Goal: Information Seeking & Learning: Check status

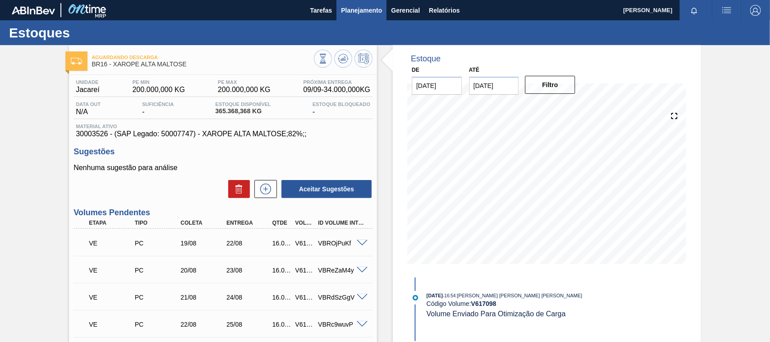
click at [352, 15] on span "Planejamento" at bounding box center [361, 10] width 41 height 11
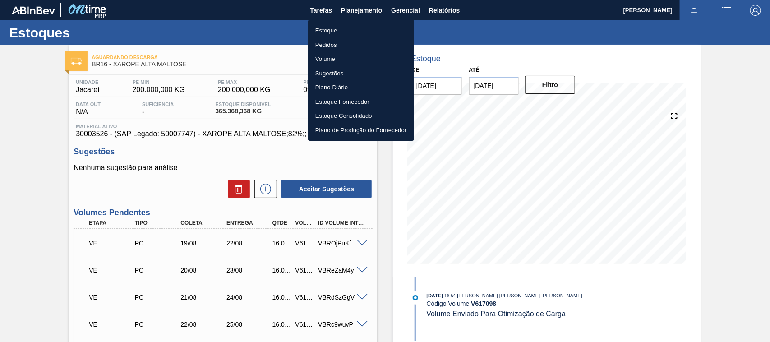
click at [337, 32] on li "Estoque" at bounding box center [361, 30] width 106 height 14
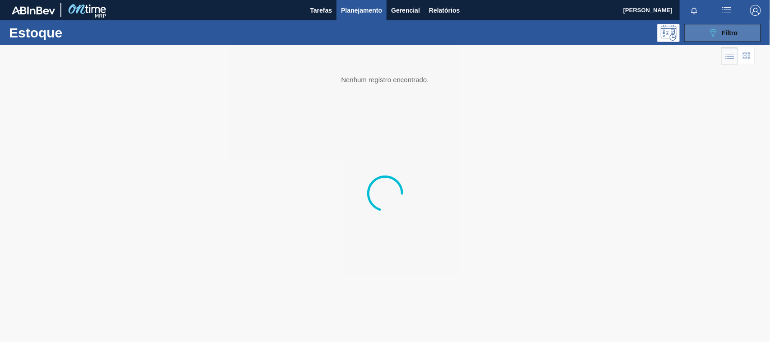
click at [730, 33] on span "Filtro" at bounding box center [730, 32] width 16 height 7
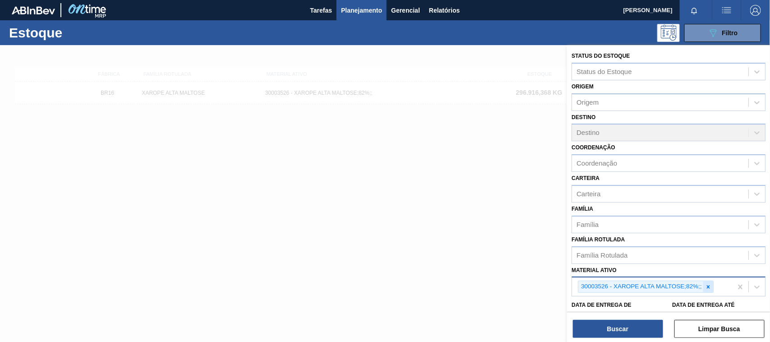
click at [708, 285] on icon at bounding box center [707, 286] width 3 height 3
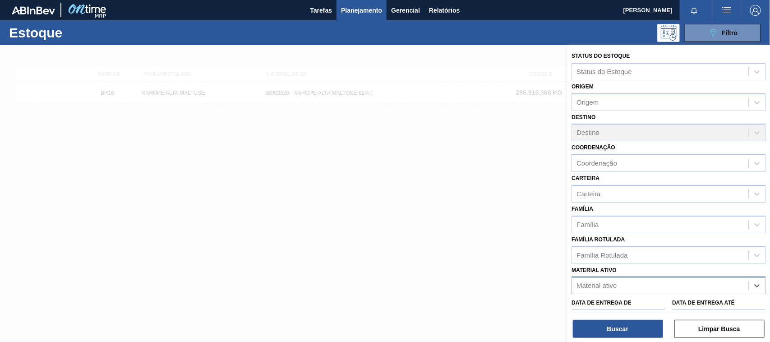
paste ativo "30003188"
type ativo "30003188"
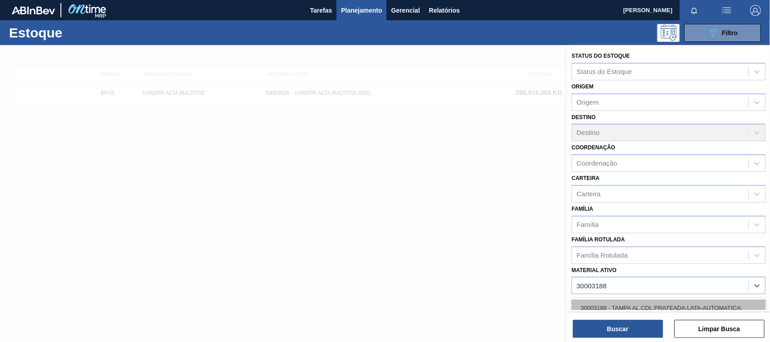
click at [636, 304] on div "30003188 - TAMPA AL.CDL;PRATEADA;LATA-AUTOMATICA;" at bounding box center [668, 307] width 194 height 17
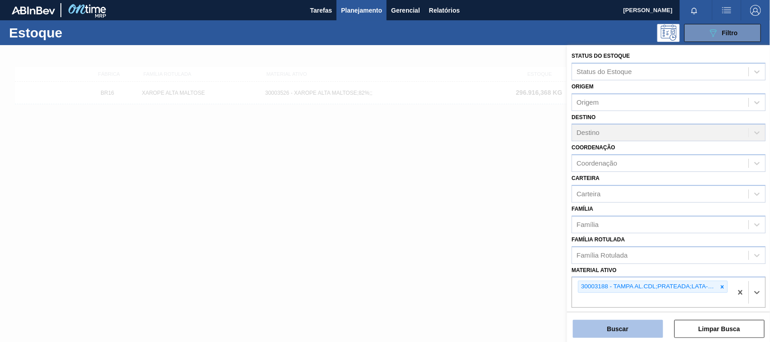
click at [628, 327] on button "Buscar" at bounding box center [618, 329] width 90 height 18
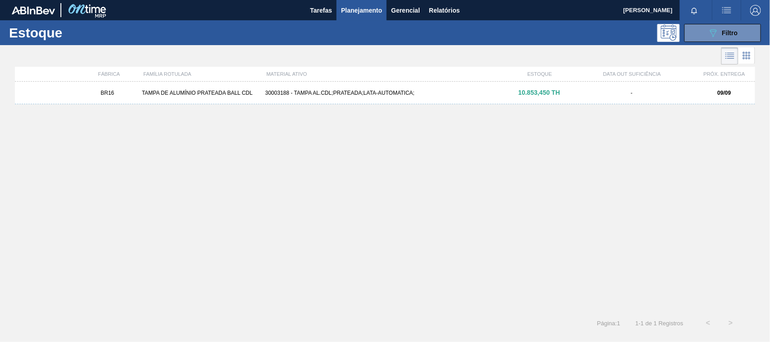
click at [310, 94] on div "30003188 - TAMPA AL.CDL;PRATEADA;LATA-AUTOMATICA;" at bounding box center [385, 93] width 247 height 6
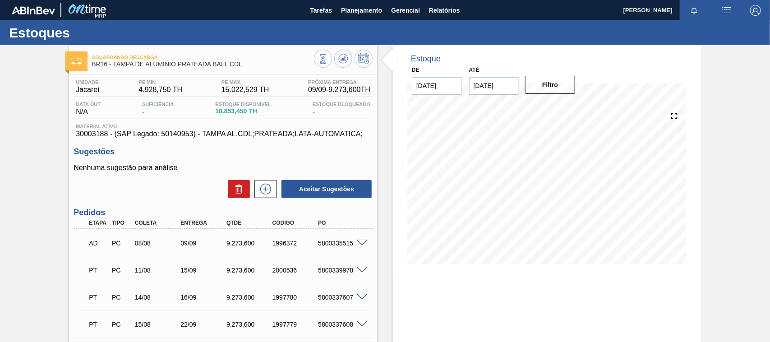
scroll to position [56, 0]
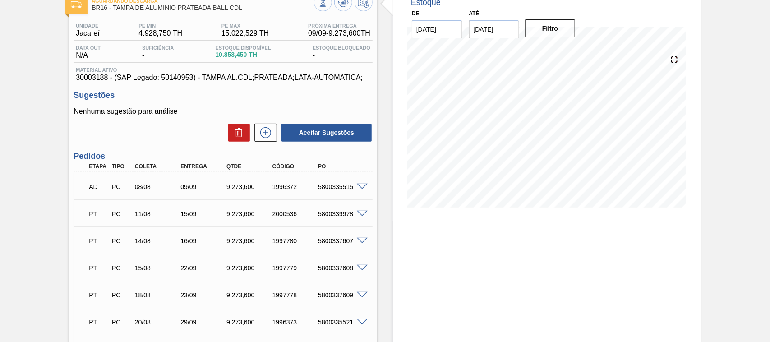
click at [183, 182] on div "AD PC 08/08 09/09 9.273,600 1996372 5800335515" at bounding box center [220, 186] width 275 height 18
drag, startPoint x: 267, startPoint y: 287, endPoint x: 273, endPoint y: 267, distance: 20.7
click at [267, 287] on div "PT PC 18/08 23/09 9.273,600 1997778 5800337609" at bounding box center [220, 294] width 275 height 18
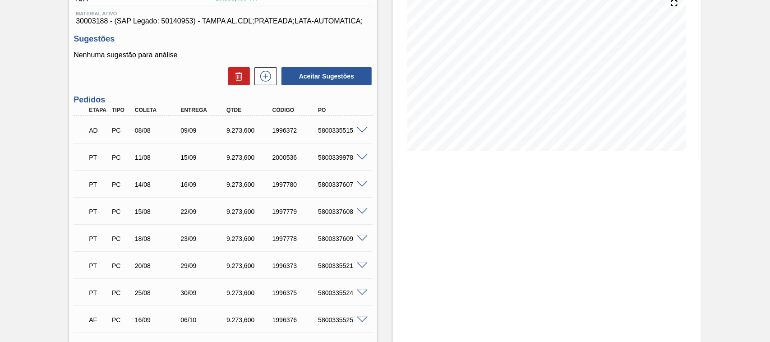
scroll to position [0, 0]
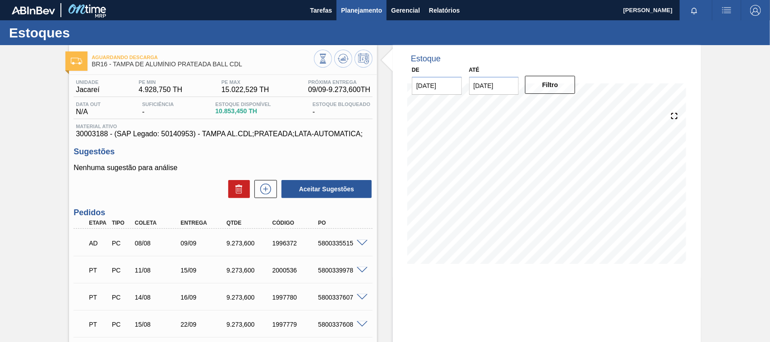
click at [353, 14] on span "Planejamento" at bounding box center [361, 10] width 41 height 11
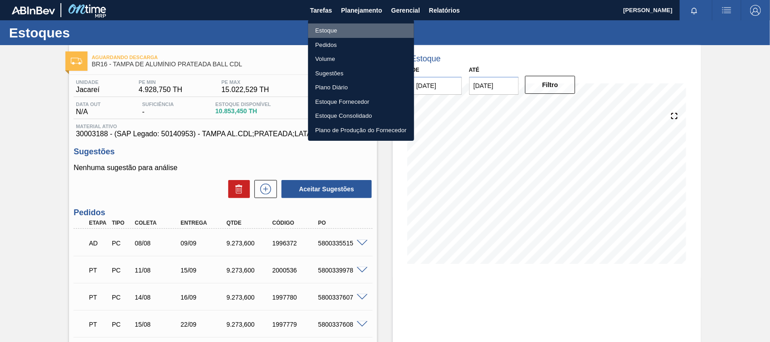
click at [338, 31] on li "Estoque" at bounding box center [361, 30] width 106 height 14
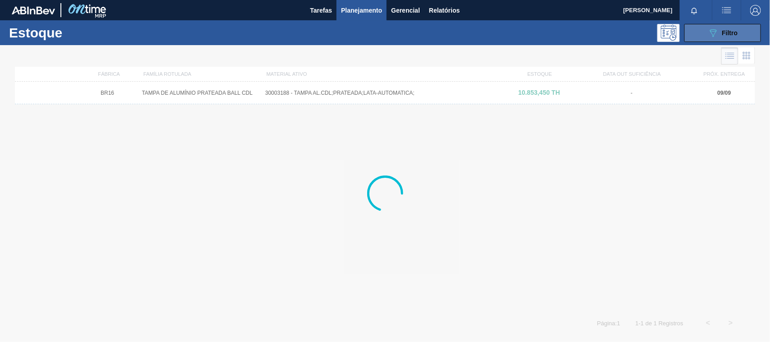
click at [706, 29] on button "089F7B8B-B2A5-4AFE-B5C0-19BA573D28AC Filtro" at bounding box center [722, 33] width 77 height 18
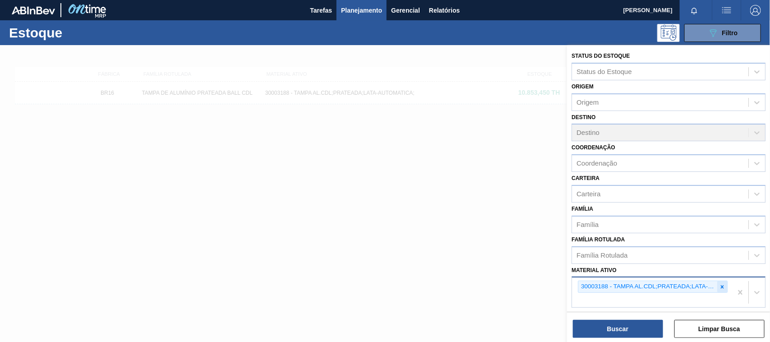
click at [725, 287] on div at bounding box center [722, 286] width 10 height 11
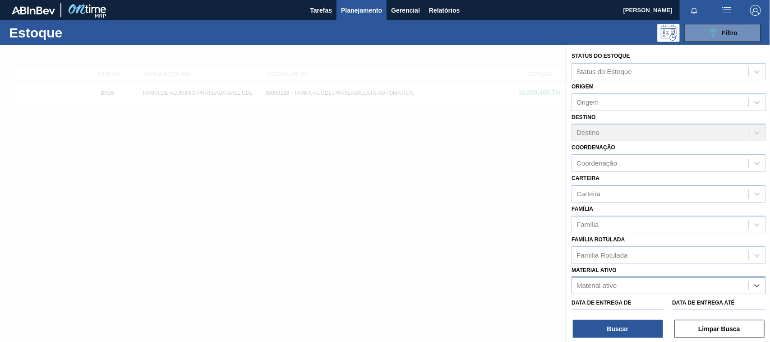
paste ativo "30002948"
type ativo "30002948"
click at [661, 305] on div "30002948 - [GEOGRAPHIC_DATA]. CROWN; PRATA; ISE" at bounding box center [668, 307] width 194 height 17
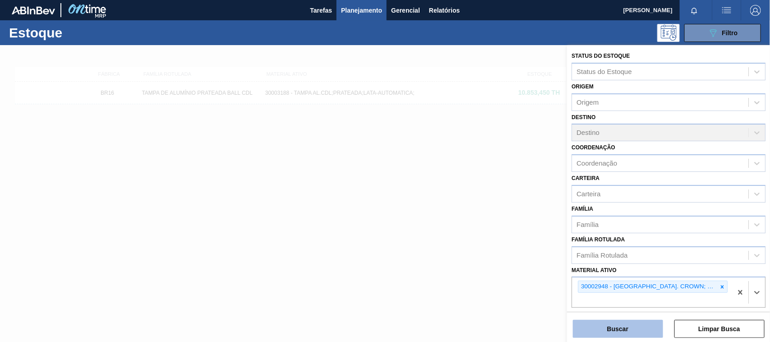
click at [643, 323] on button "Buscar" at bounding box center [618, 329] width 90 height 18
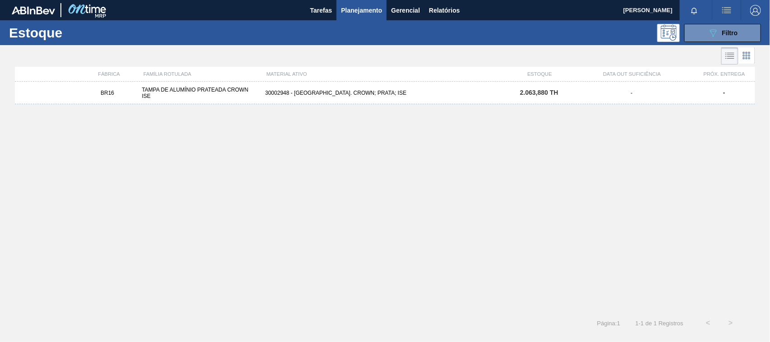
click at [288, 88] on div "BR16 TAMPA DE ALUMÍNIO PRATEADA CROWN ISE 30002948 - [GEOGRAPHIC_DATA] AL. CROW…" at bounding box center [385, 93] width 740 height 23
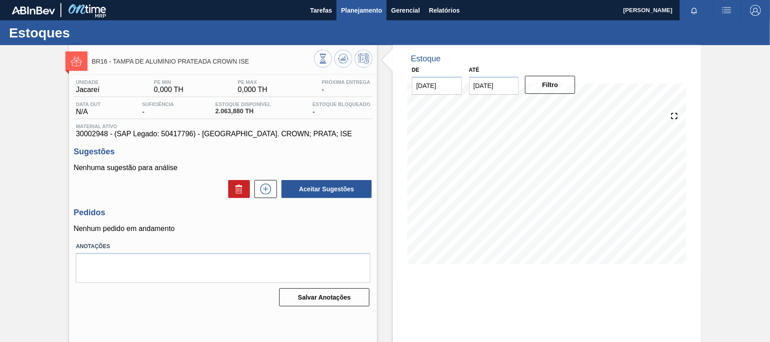
click at [367, 10] on span "Planejamento" at bounding box center [361, 10] width 41 height 11
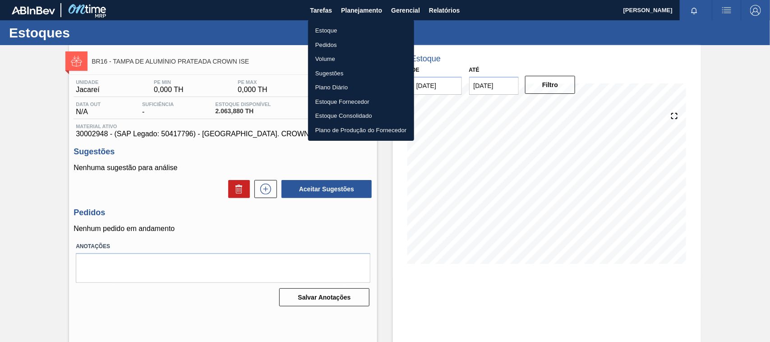
click at [317, 31] on li "Estoque" at bounding box center [361, 30] width 106 height 14
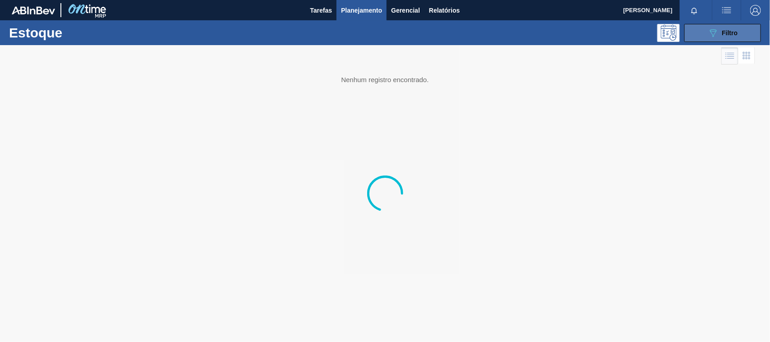
click at [690, 35] on button "089F7B8B-B2A5-4AFE-B5C0-19BA573D28AC Filtro" at bounding box center [722, 33] width 77 height 18
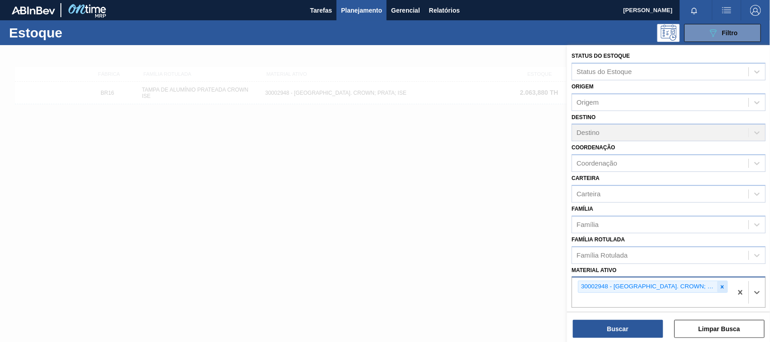
drag, startPoint x: 717, startPoint y: 285, endPoint x: 712, endPoint y: 285, distance: 5.5
click at [716, 285] on div "30002948 - [GEOGRAPHIC_DATA]. CROWN; PRATA; ISE" at bounding box center [653, 286] width 150 height 12
click at [719, 285] on icon at bounding box center [722, 287] width 6 height 6
paste ativo "30002293"
type ativo "30002293"
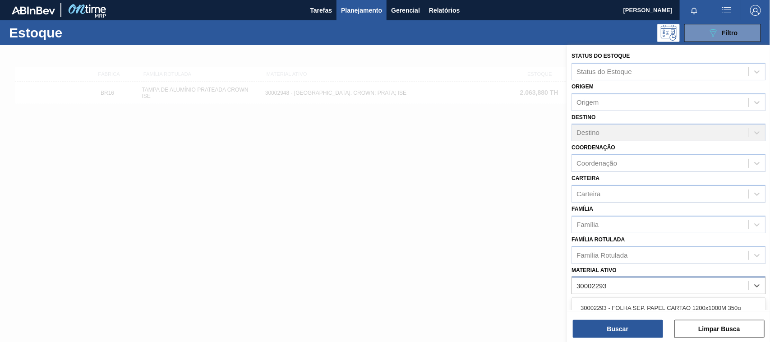
drag, startPoint x: 668, startPoint y: 298, endPoint x: 664, endPoint y: 301, distance: 5.1
click at [668, 299] on div "30002293 - FOLHA SEP. PAPEL CARTAO 1200x1000M 350g" at bounding box center [668, 307] width 194 height 17
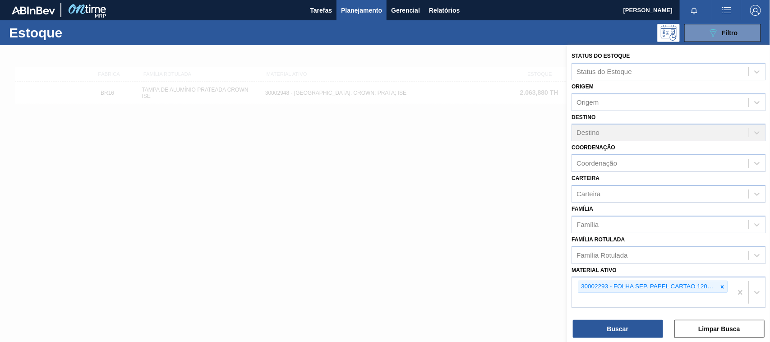
click at [641, 341] on div "Status do Estoque Status do Estoque Origem Origem Destino Destino Coordenação C…" at bounding box center [668, 194] width 203 height 299
click at [628, 320] on button "Buscar" at bounding box center [618, 329] width 90 height 18
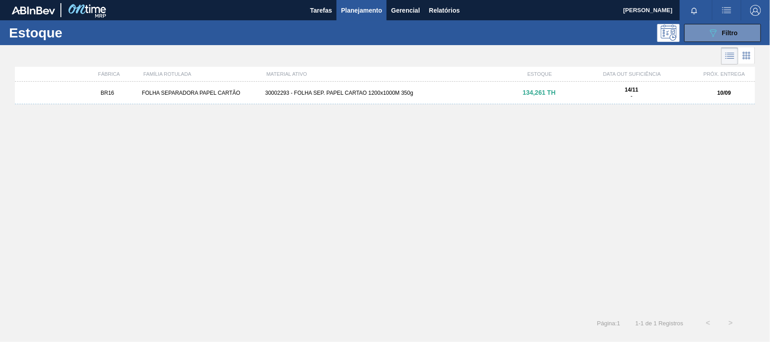
click at [625, 326] on div "Estoque 089F7B8B-B2A5-4AFE-B5C0-19BA573D28AC Filtro Status do Estoque Status do…" at bounding box center [385, 177] width 770 height 314
click at [341, 98] on div "BR16 FOLHA SEPARADORA PAPEL CARTÃO 30002293 - FOLHA SEP. PAPEL CARTAO 1200x1000…" at bounding box center [385, 93] width 740 height 23
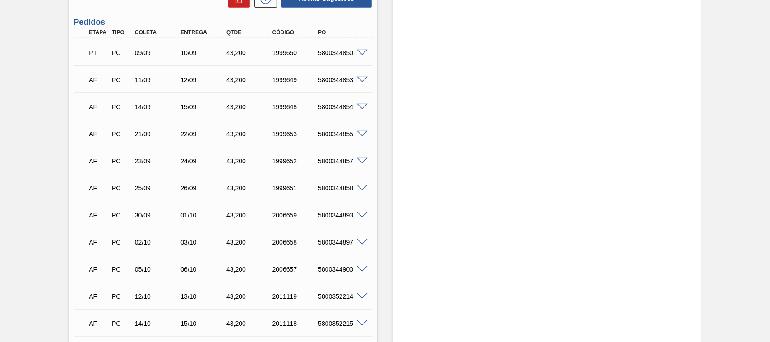
scroll to position [225, 0]
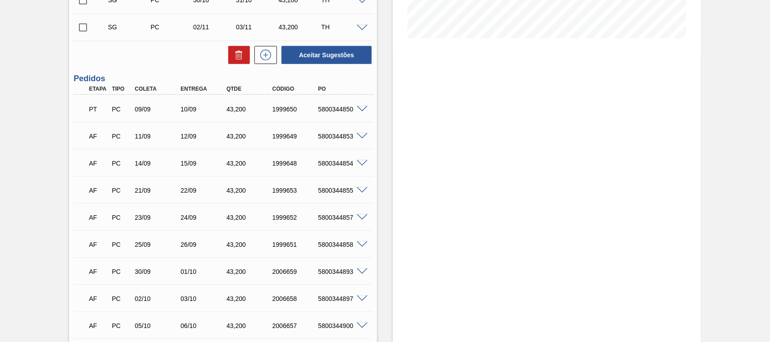
click at [447, 142] on div "Estoque De [DATE] Até [DATE] Filtro" at bounding box center [547, 197] width 308 height 755
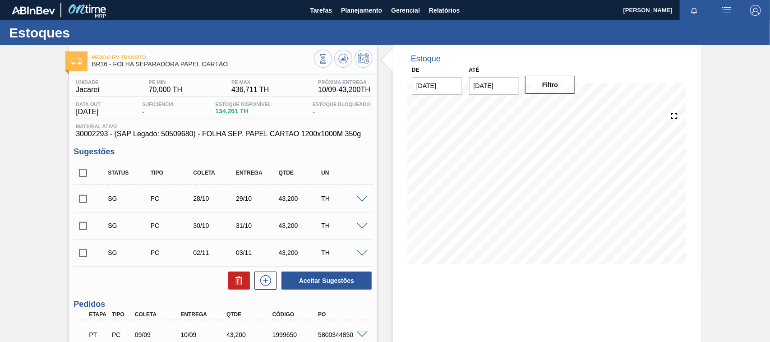
click at [380, 22] on div "Estoques" at bounding box center [385, 32] width 770 height 25
click at [363, 14] on span "Planejamento" at bounding box center [361, 10] width 41 height 11
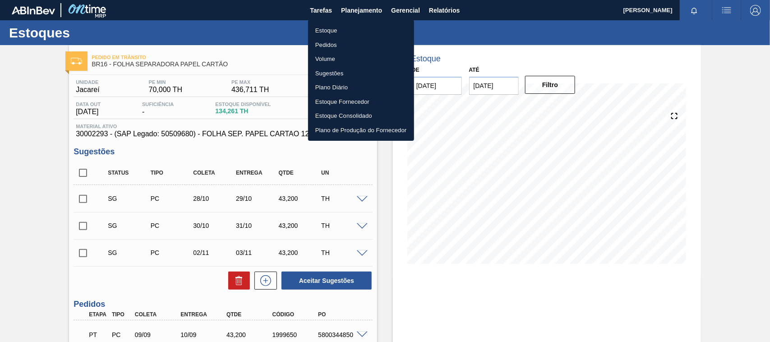
click at [326, 32] on li "Estoque" at bounding box center [361, 30] width 106 height 14
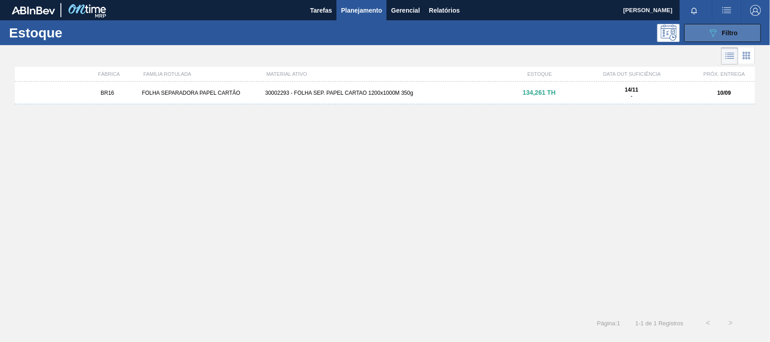
click at [703, 35] on button "089F7B8B-B2A5-4AFE-B5C0-19BA573D28AC Filtro" at bounding box center [722, 33] width 77 height 18
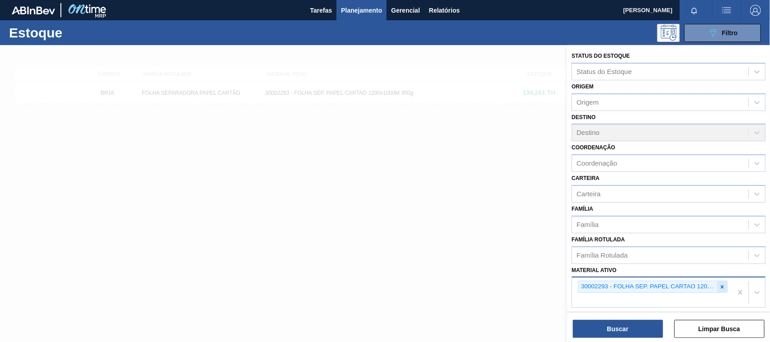
click at [722, 285] on icon at bounding box center [722, 287] width 6 height 6
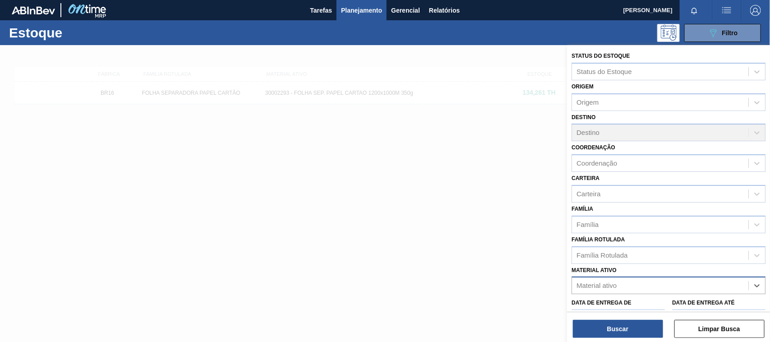
paste ativo "30017830"
type ativo "30017830"
click at [638, 303] on div "30017830 - FOLHA SEPARADORA IMPERMEAVEL" at bounding box center [668, 307] width 194 height 17
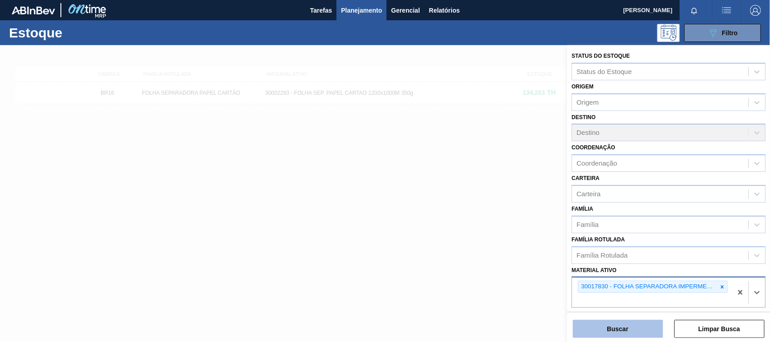
click at [619, 326] on button "Buscar" at bounding box center [618, 329] width 90 height 18
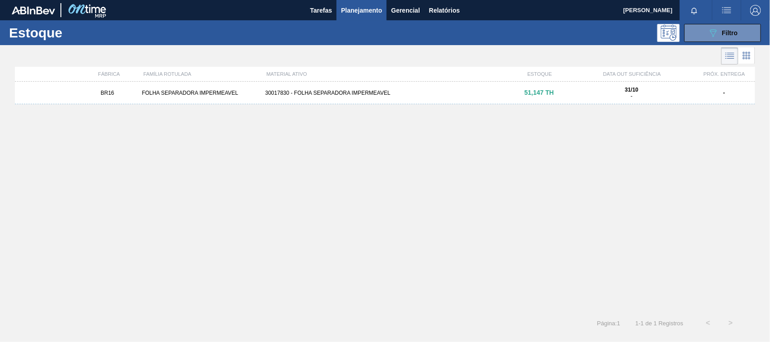
click at [330, 88] on div "BR16 FOLHA SEPARADORA IMPERMEAVEL 30017830 - FOLHA SEPARADORA IMPERMEAVEL 51,14…" at bounding box center [385, 93] width 740 height 23
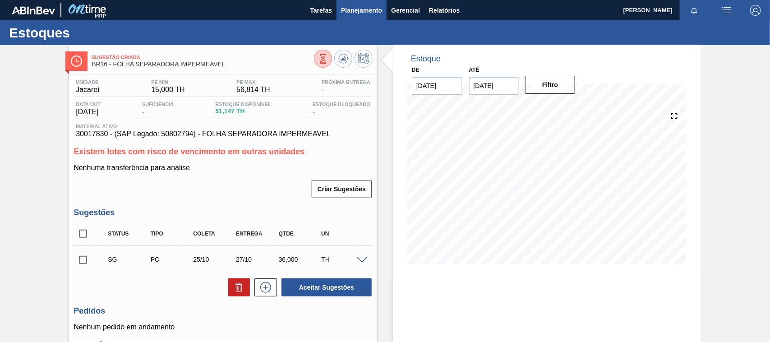
click at [356, 12] on span "Planejamento" at bounding box center [361, 10] width 41 height 11
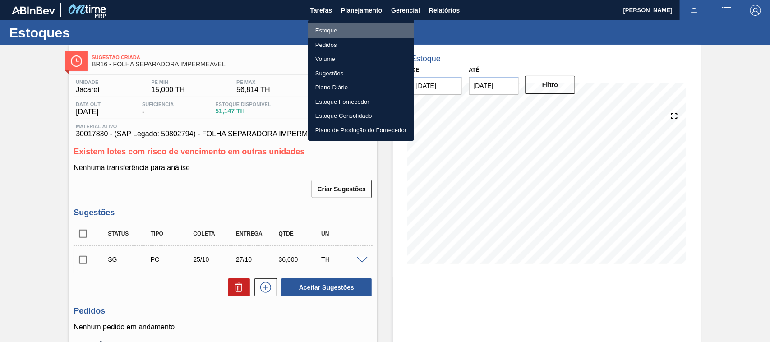
click at [323, 27] on li "Estoque" at bounding box center [361, 30] width 106 height 14
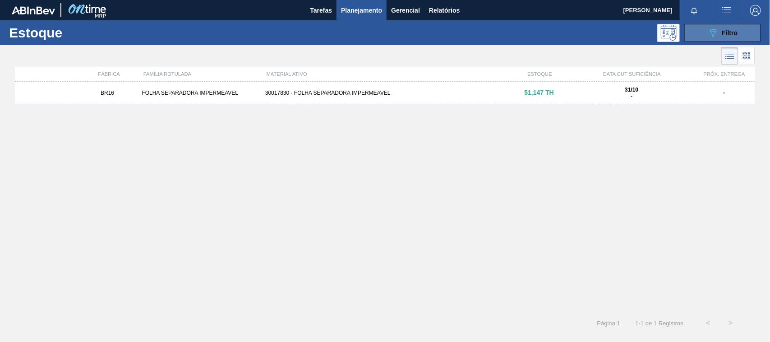
click at [725, 30] on span "Filtro" at bounding box center [730, 32] width 16 height 7
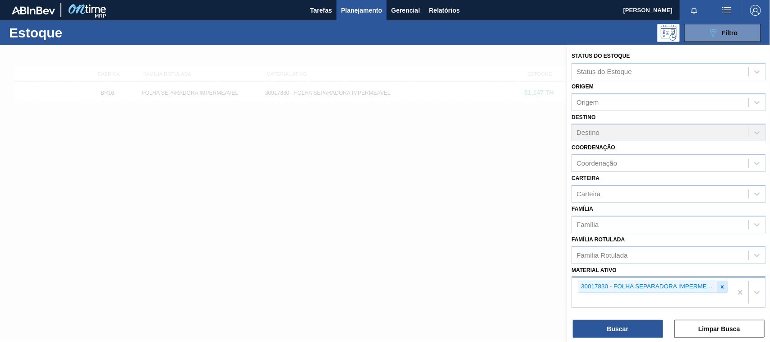
click at [721, 285] on icon at bounding box center [722, 286] width 3 height 3
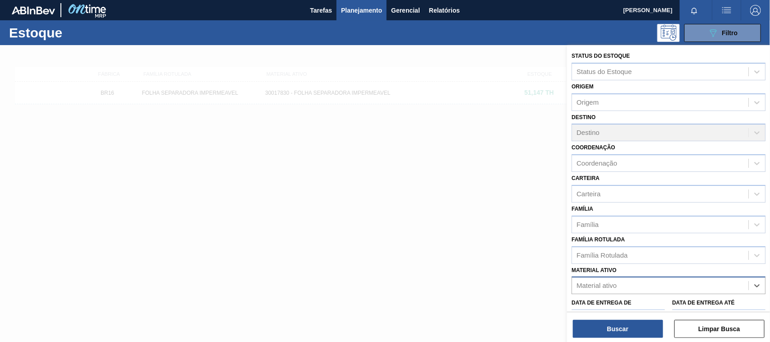
paste ativo "30034772"
type ativo "30034772"
click at [636, 299] on div "30034772 - FILME CONTR 620X80 GREENMIX 269ML HO" at bounding box center [668, 307] width 194 height 17
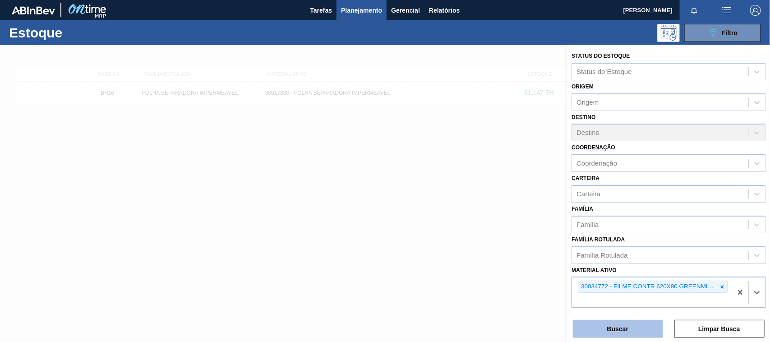
click at [627, 321] on button "Buscar" at bounding box center [618, 329] width 90 height 18
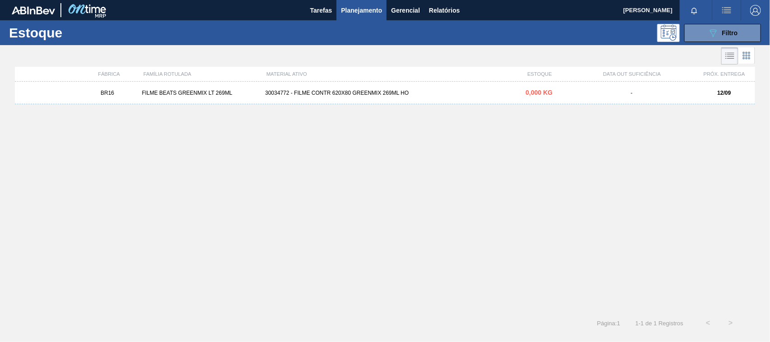
click at [344, 97] on div "BR16 FILME BEATS GREENMIX LT 269ML 30034772 - FILME CONTR 620X80 GREENMIX 269ML…" at bounding box center [385, 93] width 740 height 23
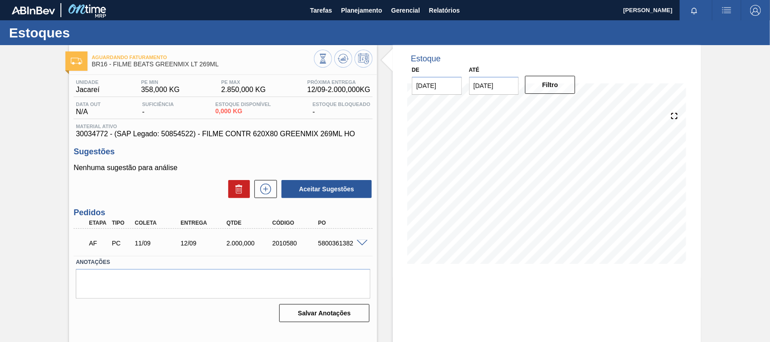
click at [357, 241] on div at bounding box center [363, 242] width 18 height 7
click at [357, 242] on span at bounding box center [362, 243] width 11 height 7
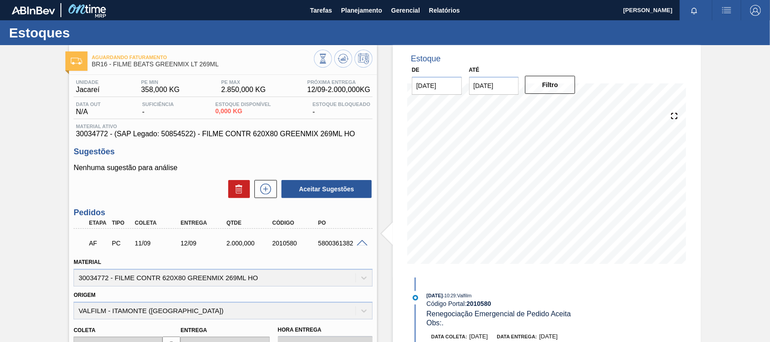
scroll to position [56, 0]
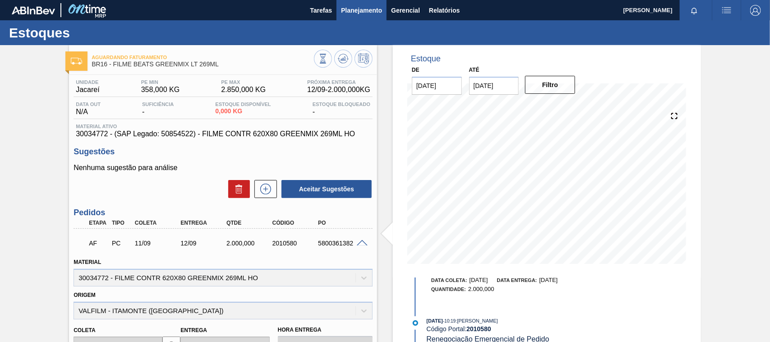
click at [369, 8] on span "Planejamento" at bounding box center [361, 10] width 41 height 11
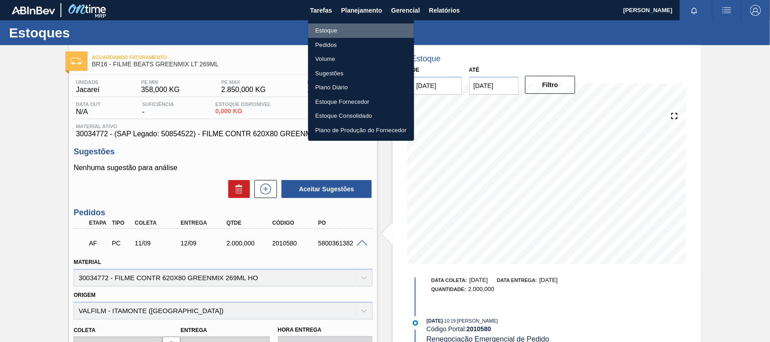
click at [337, 29] on li "Estoque" at bounding box center [361, 30] width 106 height 14
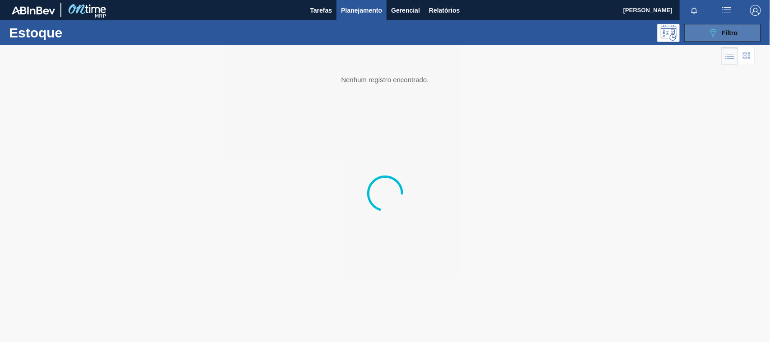
click at [695, 35] on button "089F7B8B-B2A5-4AFE-B5C0-19BA573D28AC Filtro" at bounding box center [722, 33] width 77 height 18
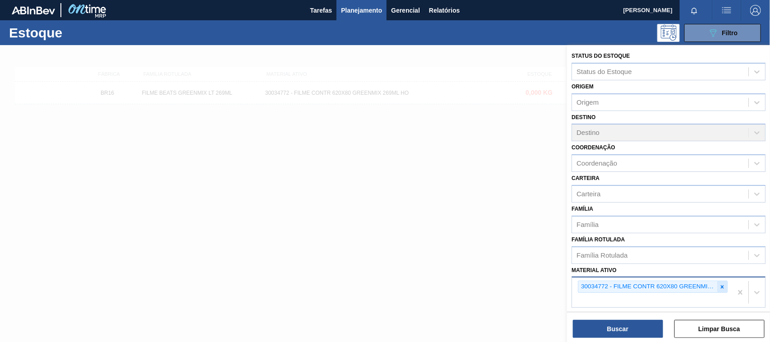
click at [721, 288] on div at bounding box center [722, 286] width 10 height 11
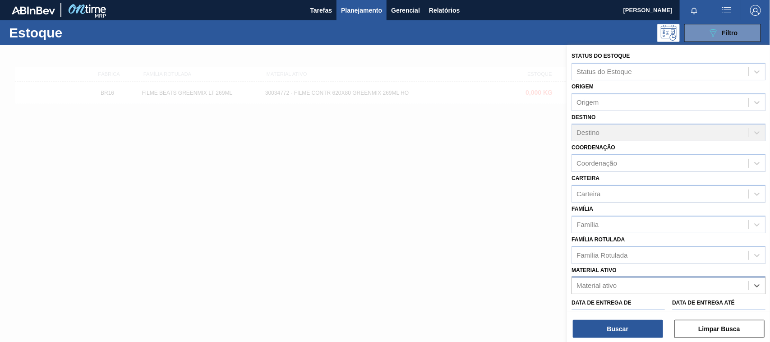
paste ativo "30012105"
type ativo "30012105"
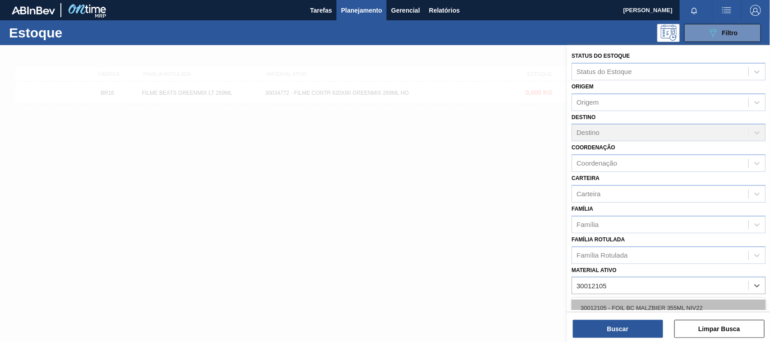
click at [633, 301] on div "30012105 - FOIL BC MALZBIER 355ML NIV22" at bounding box center [668, 307] width 194 height 17
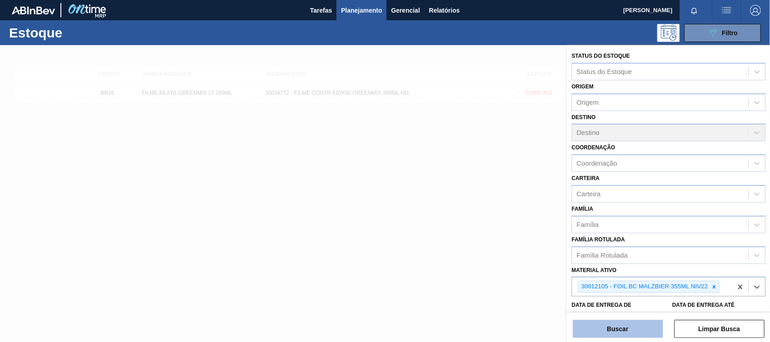
click at [619, 334] on button "Buscar" at bounding box center [618, 329] width 90 height 18
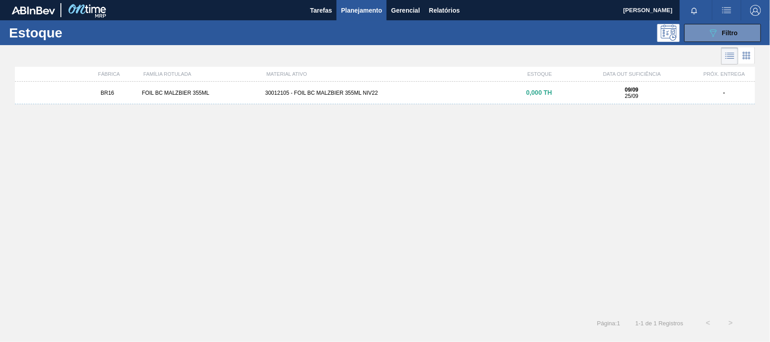
click at [442, 86] on div "BR16 FOIL BC MALZBIER 355ML 30012105 - FOIL BC MALZBIER 355ML NIV22 0,000 TH 09…" at bounding box center [385, 93] width 740 height 23
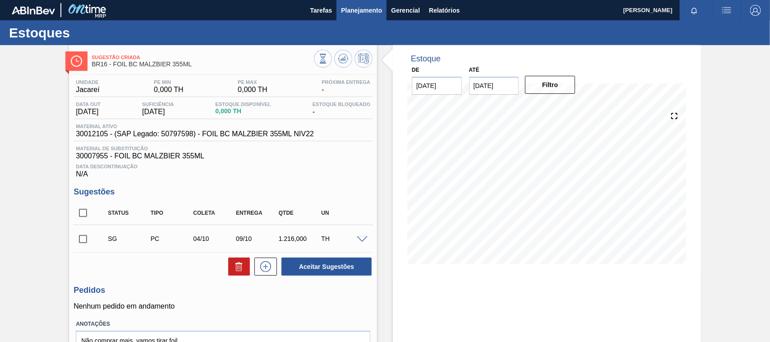
click at [352, 12] on span "Planejamento" at bounding box center [361, 10] width 41 height 11
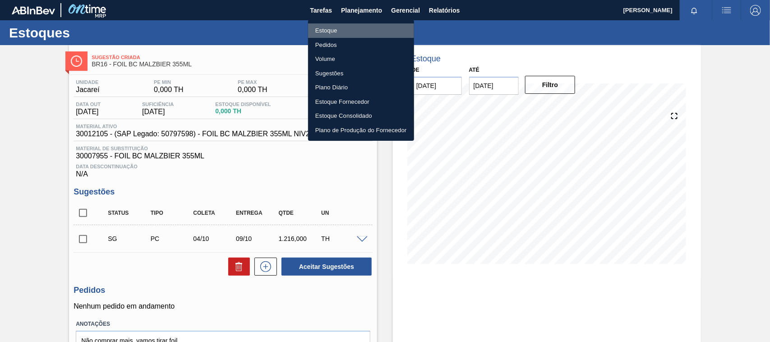
click at [326, 33] on li "Estoque" at bounding box center [361, 30] width 106 height 14
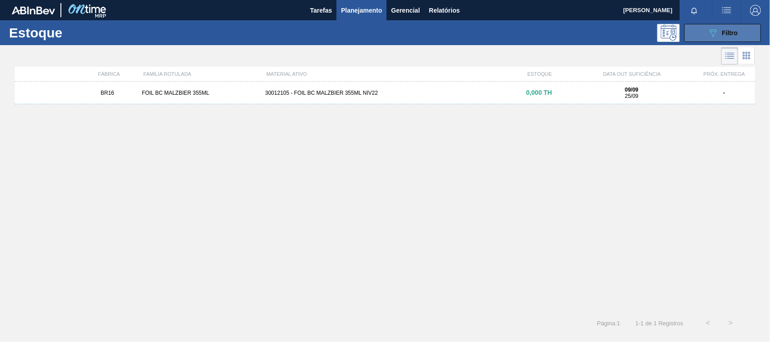
click at [704, 38] on button "089F7B8B-B2A5-4AFE-B5C0-19BA573D28AC Filtro" at bounding box center [722, 33] width 77 height 18
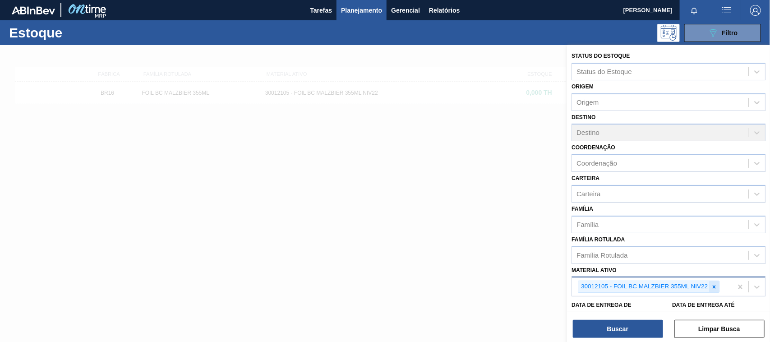
click at [713, 285] on icon at bounding box center [713, 286] width 3 height 3
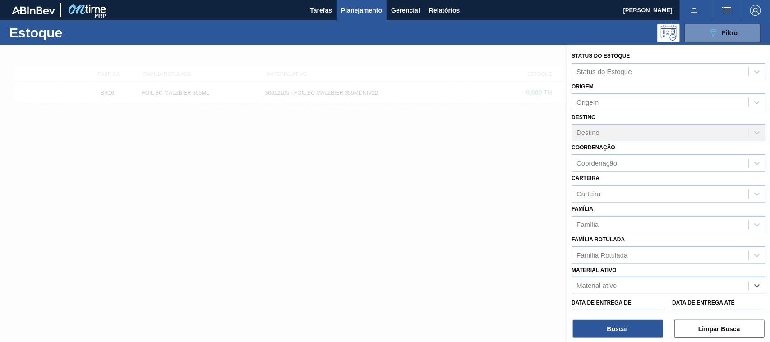
paste ativo "30003188"
type ativo "30003188"
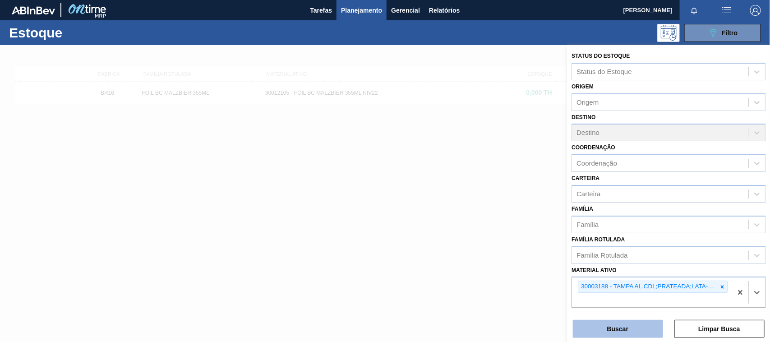
click at [625, 335] on button "Buscar" at bounding box center [618, 329] width 90 height 18
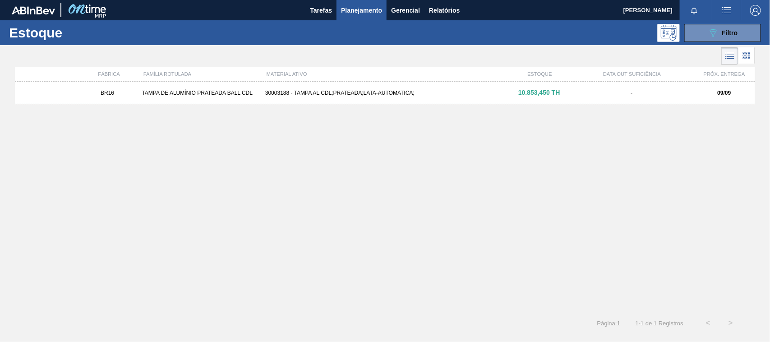
click at [386, 91] on div "30003188 - TAMPA AL.CDL;PRATEADA;LATA-AUTOMATICA;" at bounding box center [385, 93] width 247 height 6
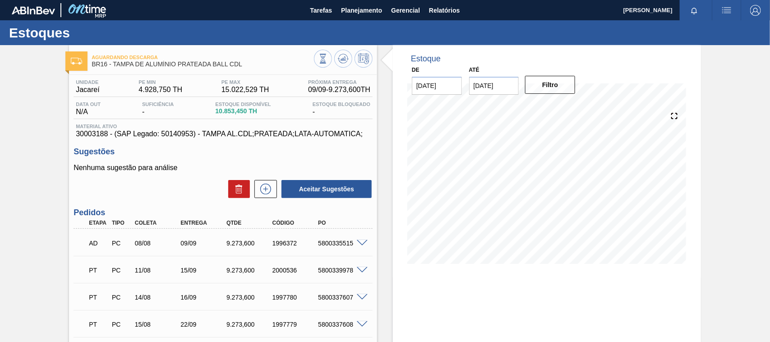
click at [188, 246] on div "09/09" at bounding box center [203, 242] width 51 height 7
click at [190, 242] on div "09/09" at bounding box center [203, 242] width 51 height 7
click at [193, 267] on div "PT PC 11/08 15/09 9.273,[PHONE_NUMBER] 5800339978" at bounding box center [220, 269] width 275 height 18
click at [673, 117] on icon at bounding box center [674, 116] width 13 height 13
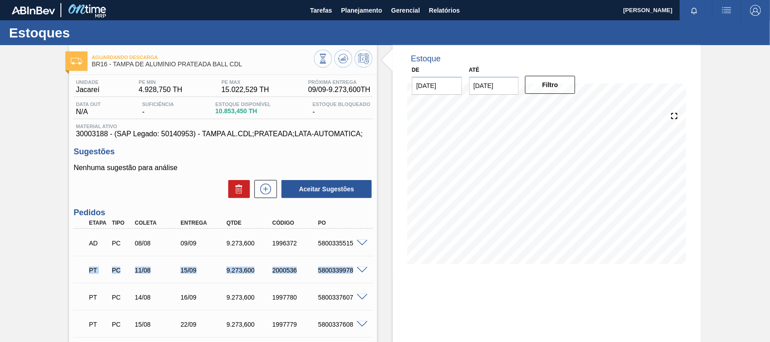
drag, startPoint x: 84, startPoint y: 267, endPoint x: 354, endPoint y: 274, distance: 269.7
click at [354, 274] on div "PT PC 11/08 15/09 9.273,[PHONE_NUMBER] 5800339978" at bounding box center [220, 269] width 275 height 18
click at [319, 83] on span "Próxima Entrega" at bounding box center [339, 81] width 62 height 5
drag, startPoint x: 104, startPoint y: 123, endPoint x: 81, endPoint y: 61, distance: 65.8
click at [104, 122] on div "Unidade Jacareí PE MIN 4.928,750 TH PE MAX 15.022,529 TH Próxima Entrega 09/09 …" at bounding box center [222, 108] width 299 height 59
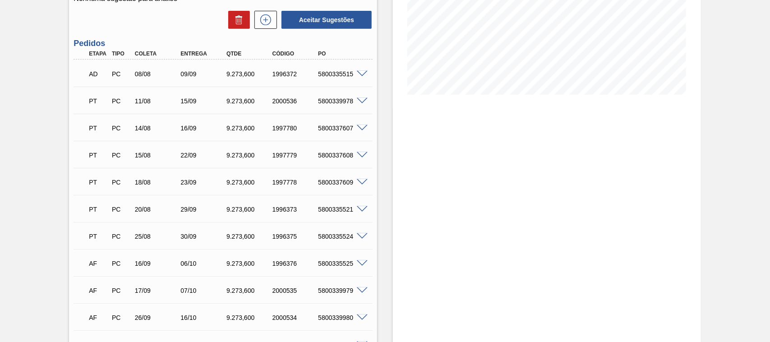
scroll to position [225, 0]
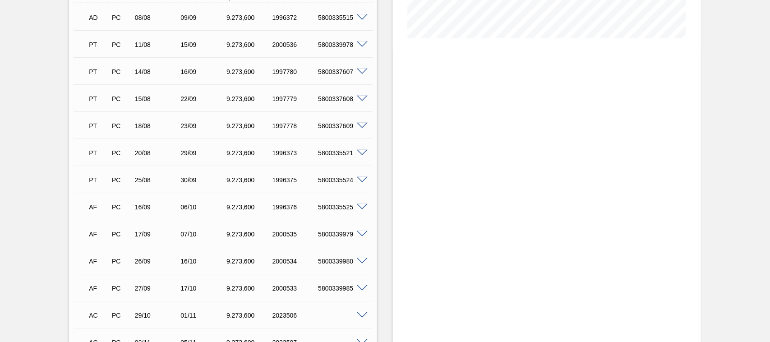
click at [359, 46] on span at bounding box center [362, 44] width 11 height 7
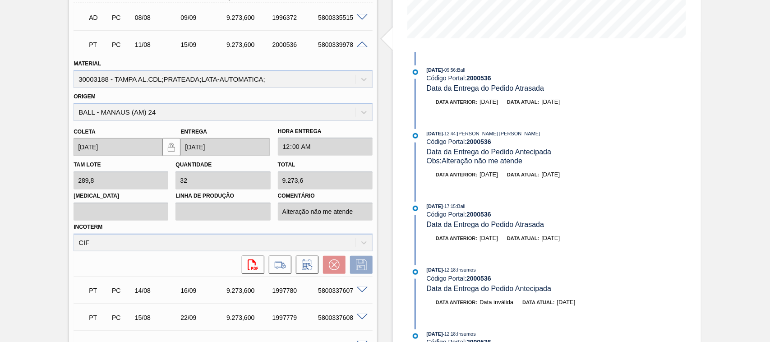
click at [360, 46] on span at bounding box center [362, 44] width 11 height 7
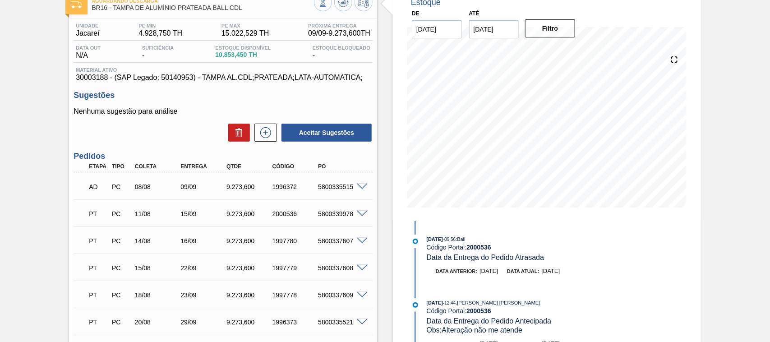
scroll to position [0, 0]
